Goal: Transaction & Acquisition: Purchase product/service

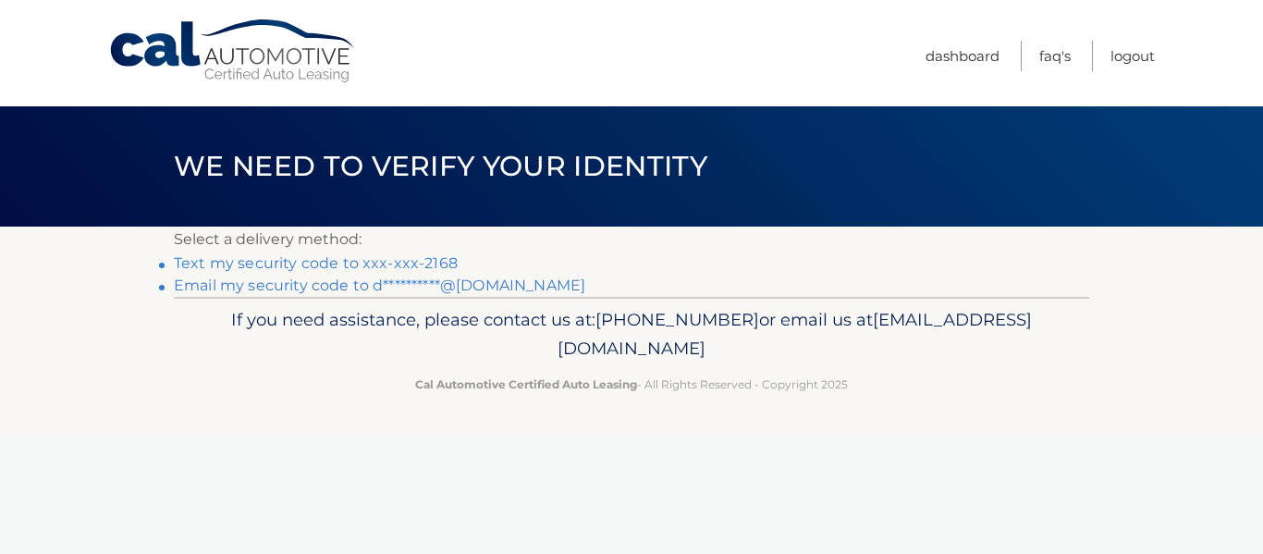
click at [222, 270] on link "Text my security code to xxx-xxx-2168" at bounding box center [316, 263] width 284 height 18
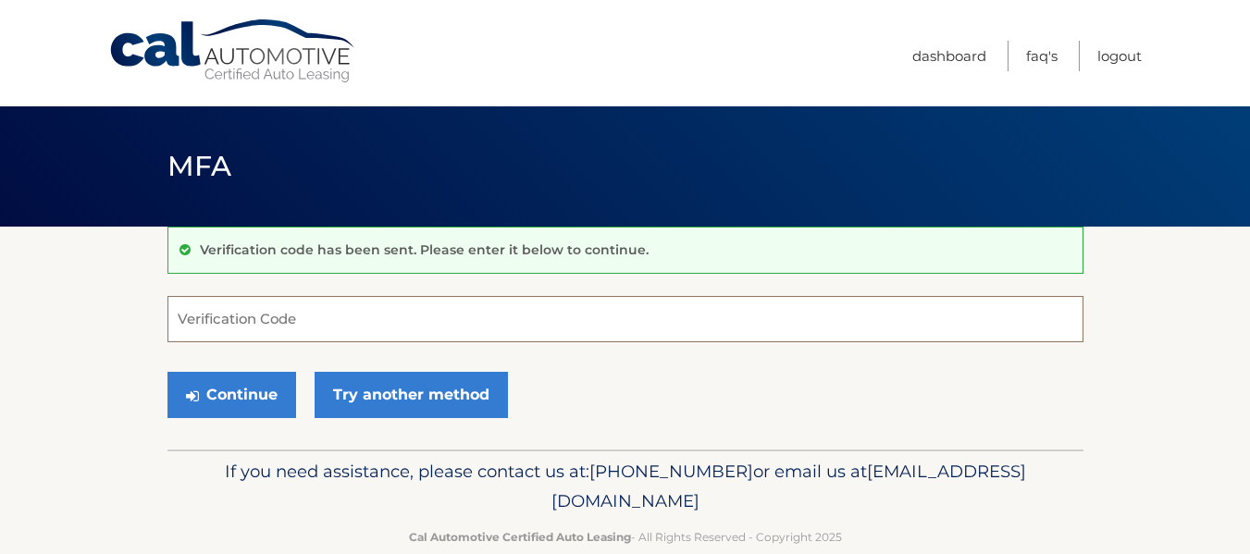
click at [687, 325] on input "Verification Code" at bounding box center [625, 319] width 916 height 46
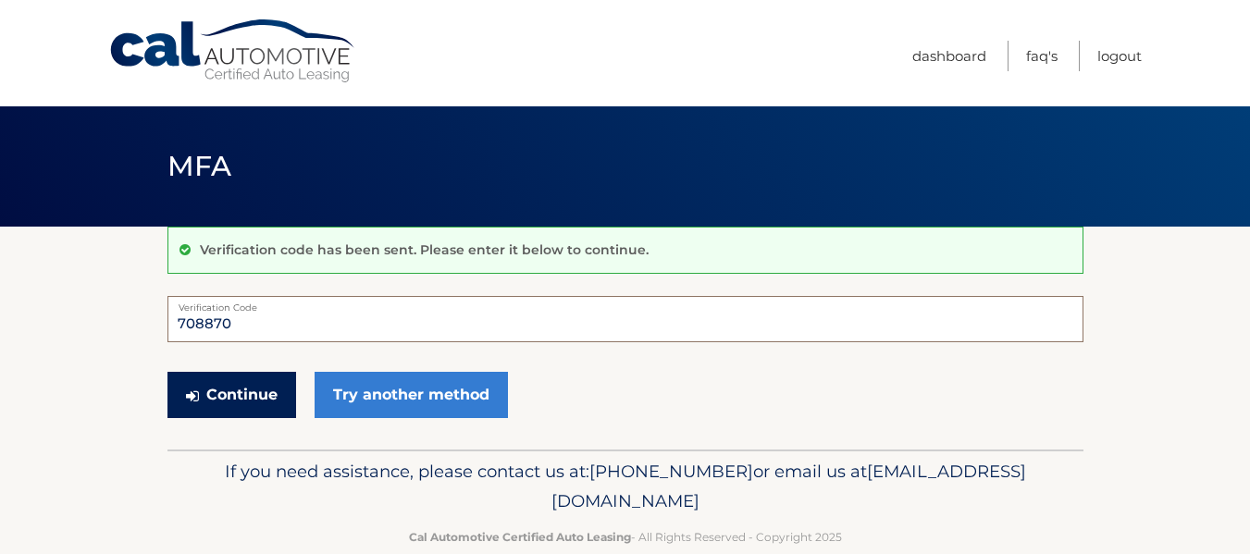
type input "708870"
click at [250, 393] on button "Continue" at bounding box center [231, 395] width 129 height 46
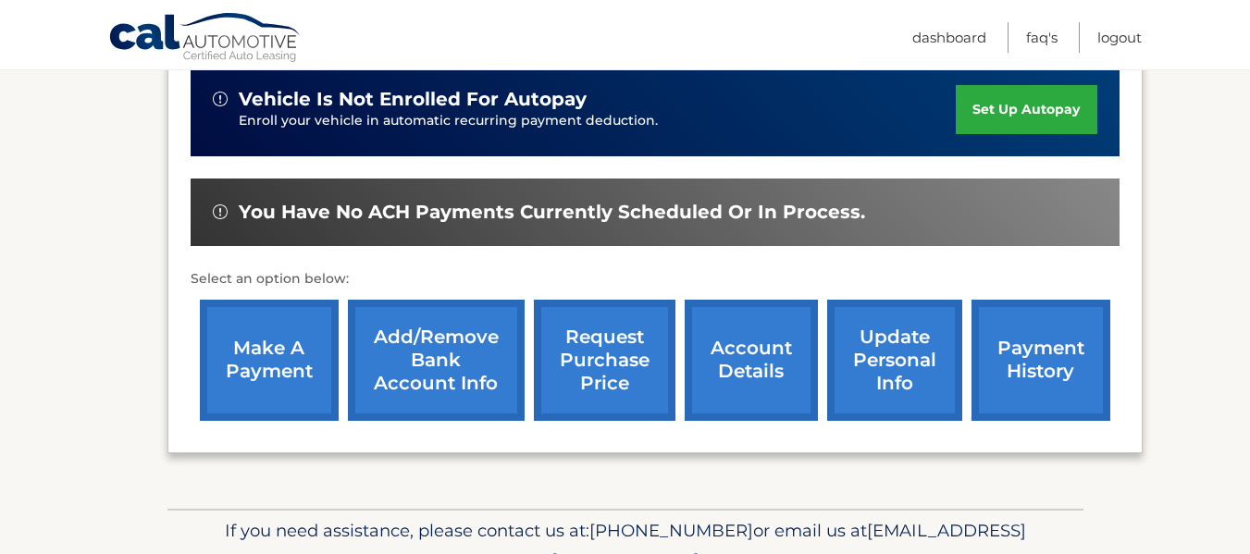
scroll to position [602, 0]
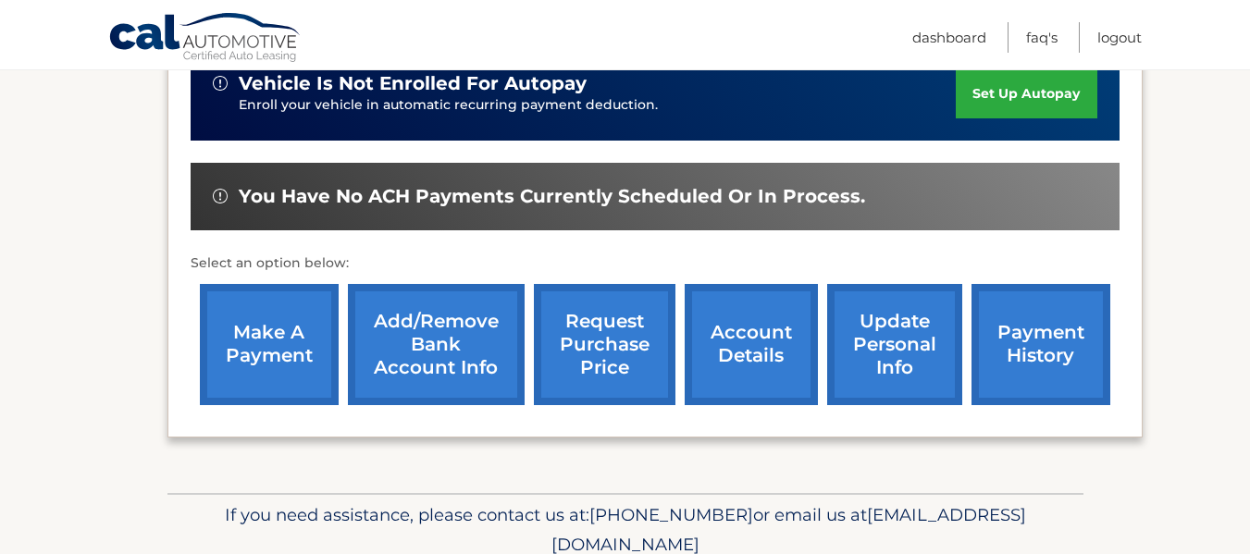
click at [276, 400] on link "make a payment" at bounding box center [269, 344] width 139 height 121
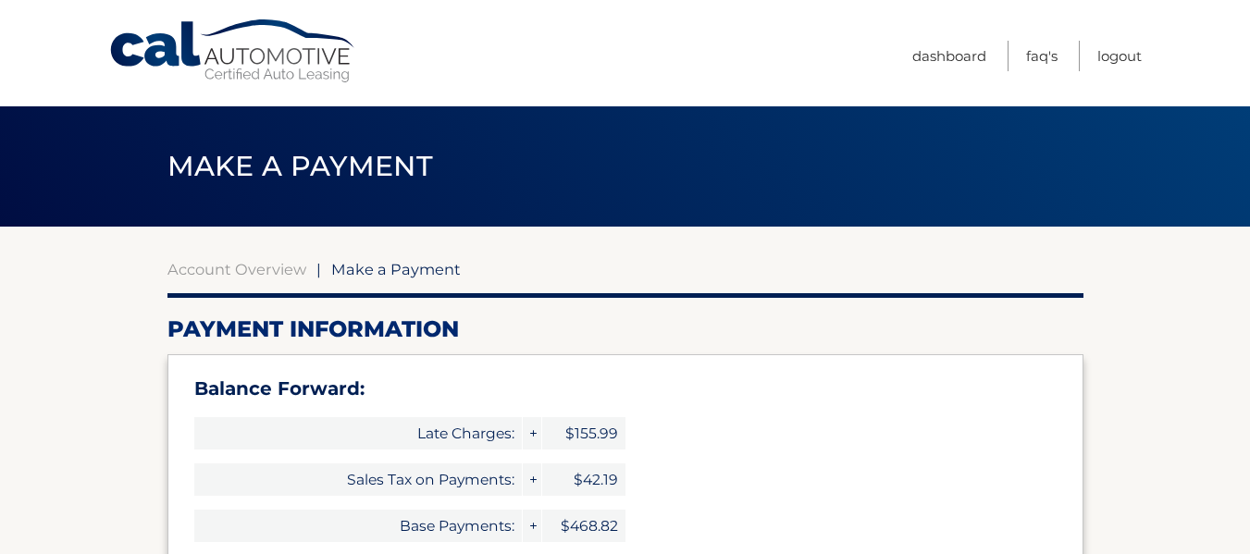
select select "ZDk5YjkyOTctODA2Ny00MWMzLTg2YjItOGYyZTFkZDEwMmU2"
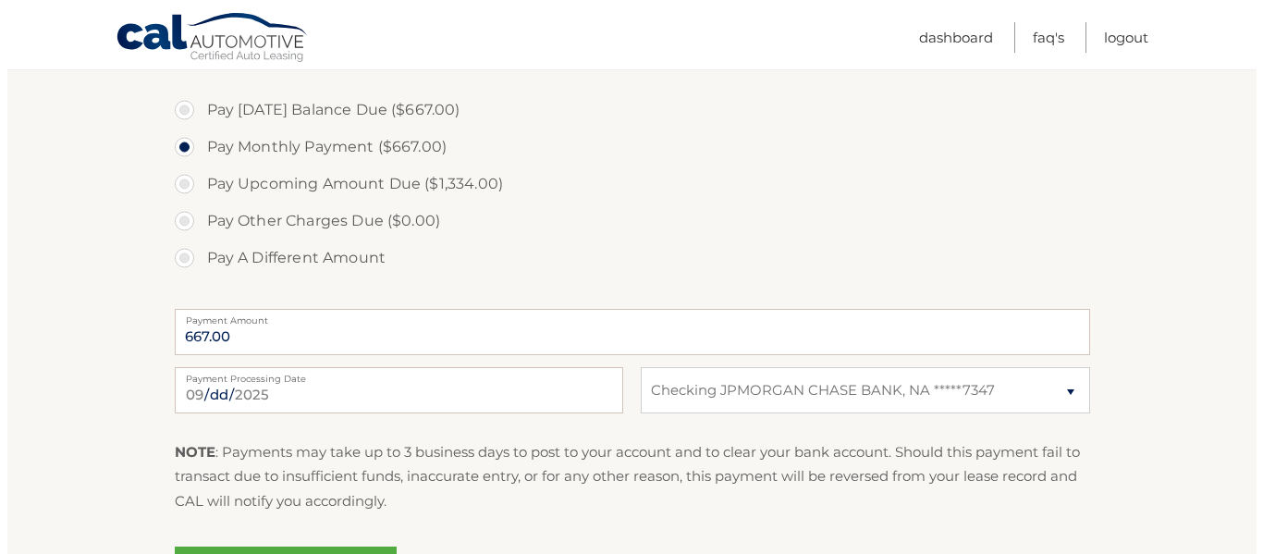
scroll to position [743, 0]
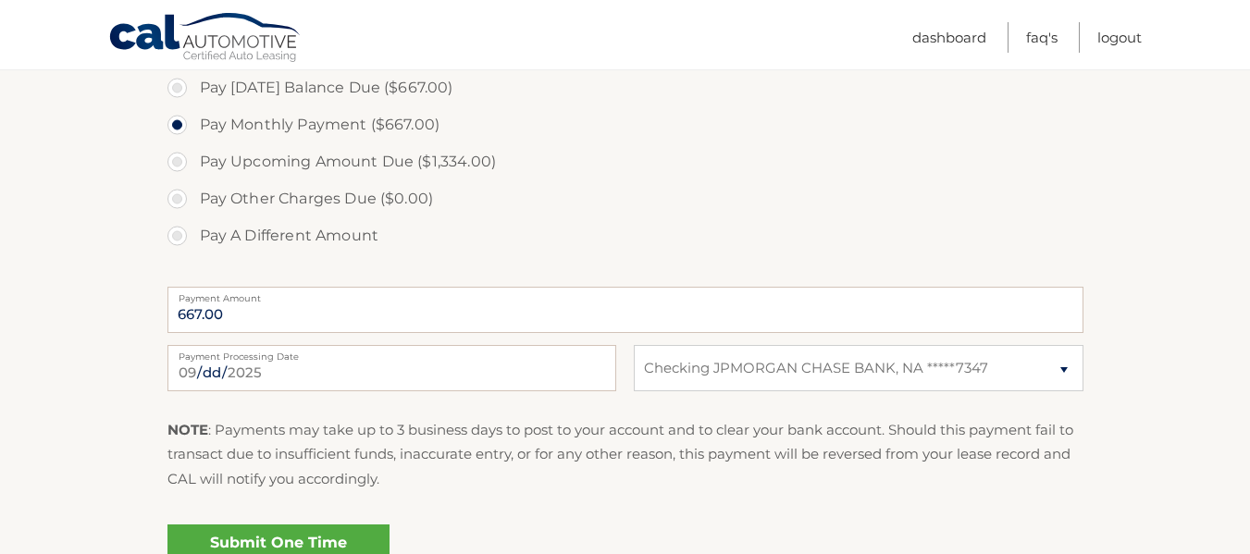
click at [232, 530] on link "Submit One Time Payment" at bounding box center [278, 553] width 222 height 59
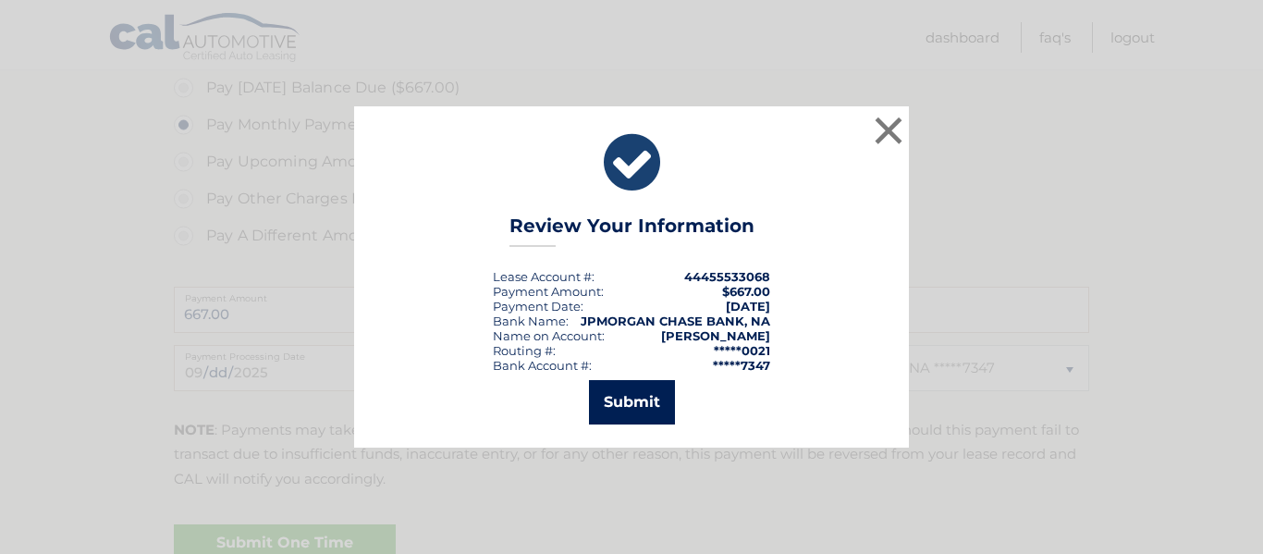
click at [644, 410] on button "Submit" at bounding box center [632, 402] width 86 height 44
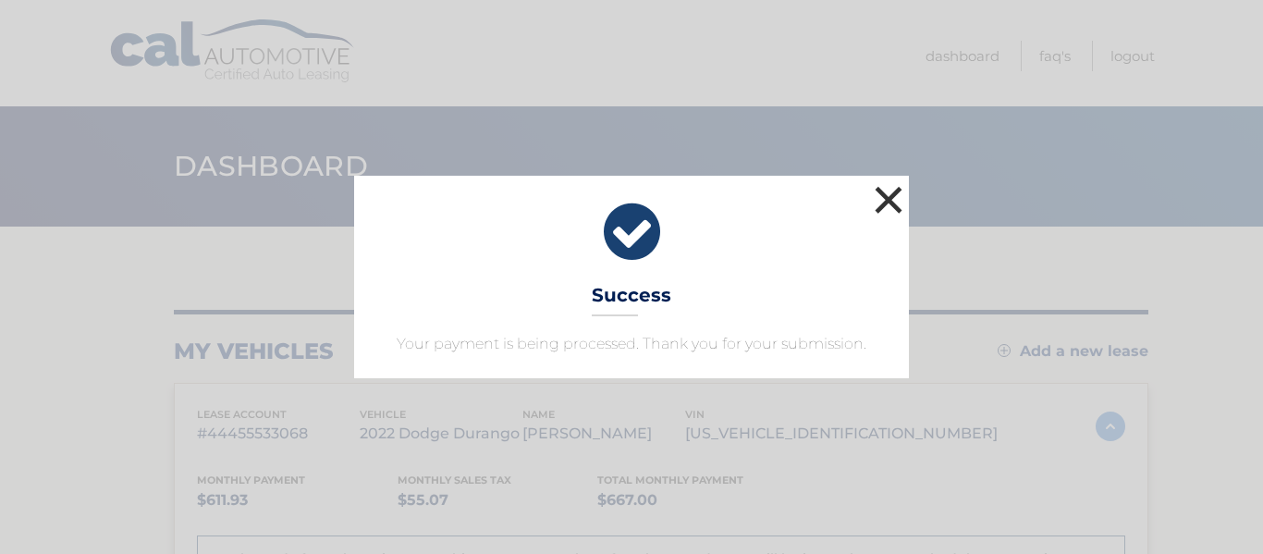
click at [877, 204] on button "×" at bounding box center [888, 199] width 37 height 37
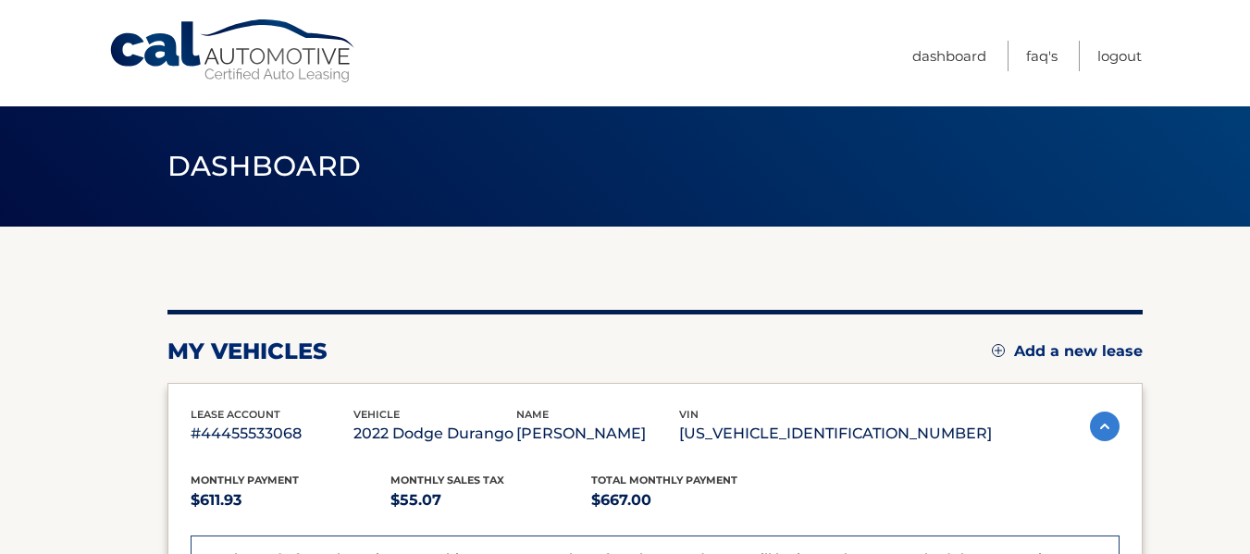
click at [245, 60] on link "Cal Automotive" at bounding box center [233, 51] width 250 height 66
drag, startPoint x: 0, startPoint y: 0, endPoint x: 245, endPoint y: 60, distance: 252.4
click at [245, 60] on link "Cal Automotive" at bounding box center [233, 51] width 250 height 66
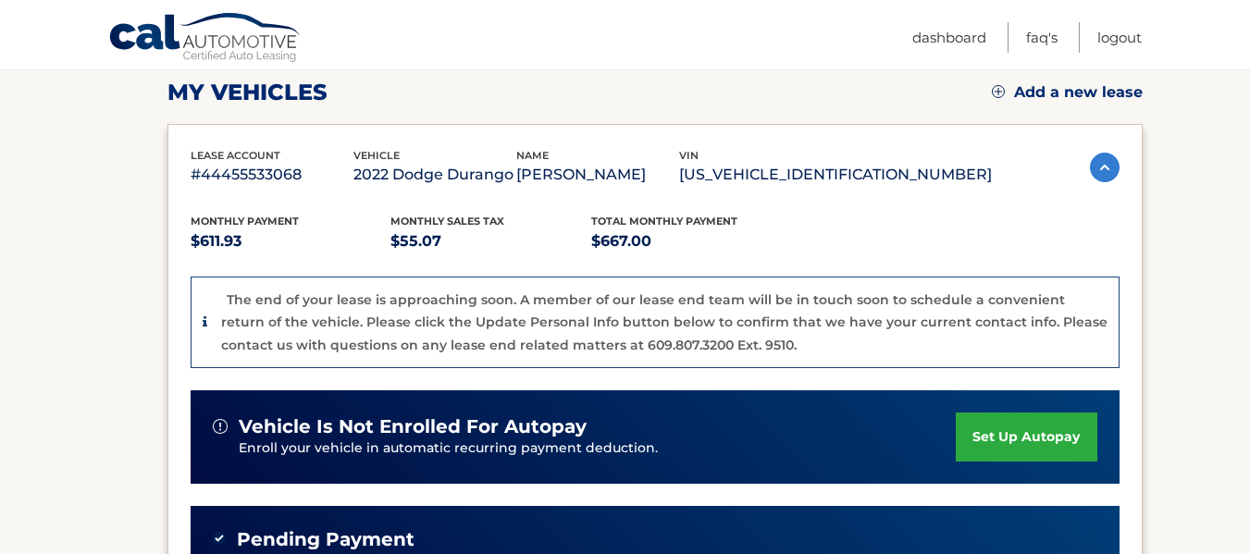
scroll to position [332, 0]
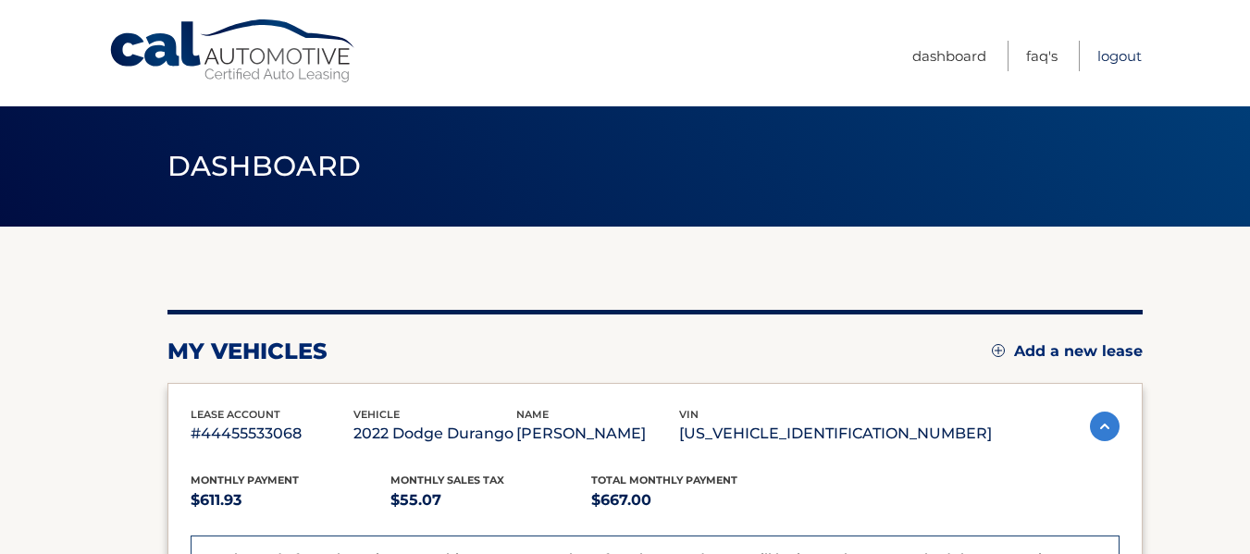
click at [1134, 50] on link "Logout" at bounding box center [1119, 56] width 44 height 31
